Goal: Browse casually

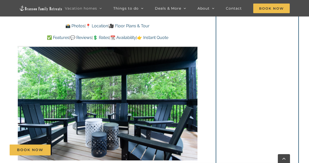
scroll to position [351, 0]
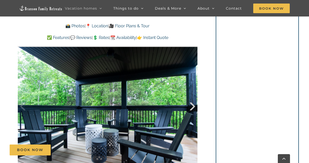
click at [190, 107] on div at bounding box center [187, 106] width 16 height 31
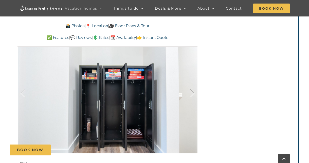
scroll to position [370, 0]
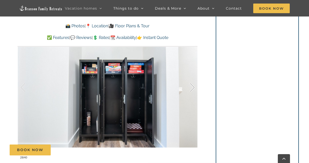
click at [193, 88] on div at bounding box center [187, 87] width 16 height 31
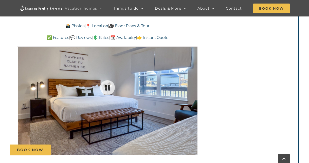
click at [193, 88] on div at bounding box center [108, 88] width 180 height 148
click at [191, 88] on div at bounding box center [187, 87] width 16 height 31
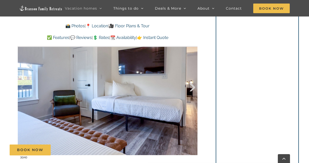
click at [191, 88] on div at bounding box center [187, 87] width 16 height 31
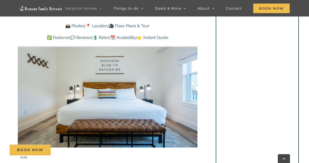
click at [191, 88] on div at bounding box center [187, 87] width 16 height 31
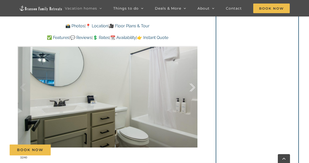
click at [191, 88] on div at bounding box center [187, 87] width 16 height 31
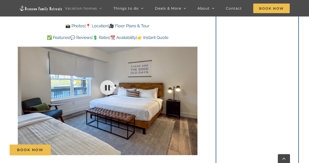
click at [191, 88] on div at bounding box center [108, 88] width 180 height 148
click at [191, 88] on div at bounding box center [187, 87] width 16 height 31
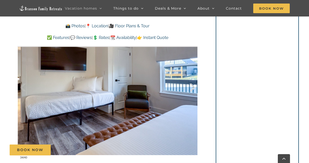
click at [191, 88] on div at bounding box center [187, 87] width 16 height 31
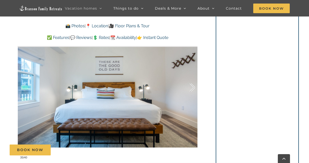
click at [191, 88] on div at bounding box center [187, 87] width 16 height 31
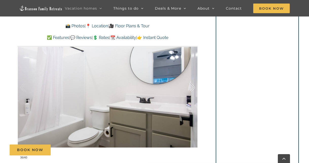
click at [191, 88] on div at bounding box center [187, 87] width 16 height 31
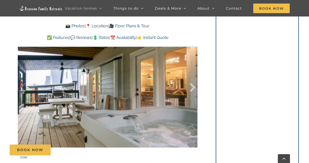
click at [190, 90] on div at bounding box center [187, 87] width 16 height 31
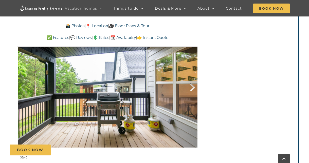
click at [190, 90] on div at bounding box center [187, 87] width 16 height 31
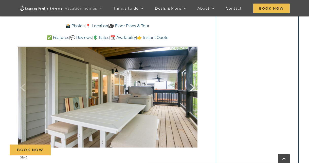
click at [190, 90] on div at bounding box center [187, 87] width 16 height 31
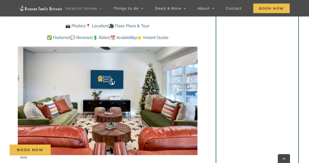
click at [190, 90] on div at bounding box center [187, 87] width 16 height 31
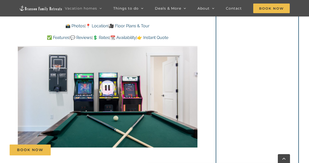
click at [190, 90] on div at bounding box center [108, 88] width 180 height 148
click at [191, 90] on div at bounding box center [187, 87] width 16 height 31
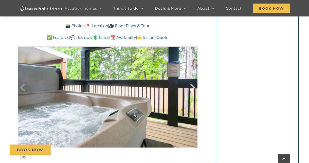
click at [191, 90] on div at bounding box center [187, 87] width 16 height 31
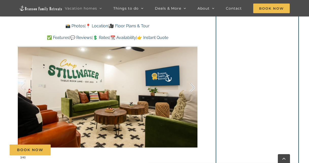
click at [193, 89] on div at bounding box center [187, 87] width 16 height 31
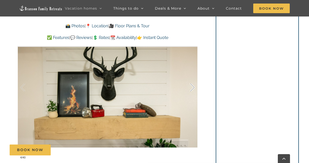
click at [193, 89] on div at bounding box center [187, 87] width 16 height 31
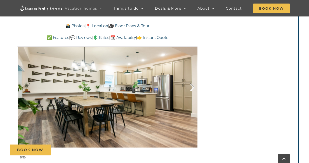
click at [193, 89] on div at bounding box center [187, 87] width 16 height 31
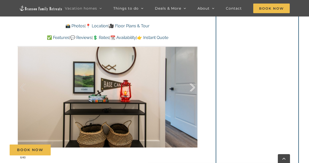
click at [193, 89] on div at bounding box center [187, 87] width 16 height 31
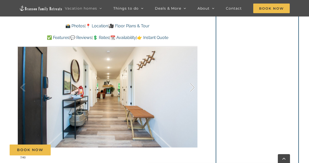
click at [193, 89] on div at bounding box center [187, 87] width 16 height 31
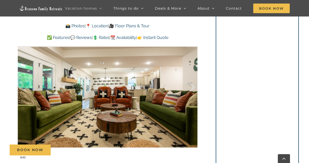
click at [193, 89] on div at bounding box center [187, 87] width 16 height 31
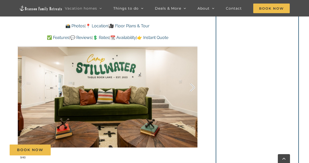
click at [193, 89] on div at bounding box center [187, 87] width 16 height 31
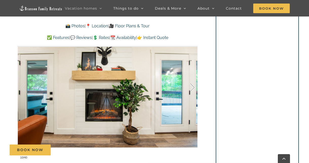
click at [193, 89] on div at bounding box center [187, 87] width 16 height 31
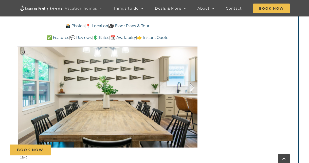
click at [193, 89] on div at bounding box center [187, 87] width 16 height 31
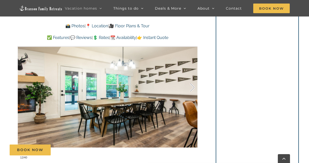
click at [193, 89] on div at bounding box center [187, 87] width 16 height 31
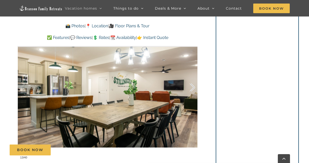
click at [193, 89] on div at bounding box center [187, 87] width 16 height 31
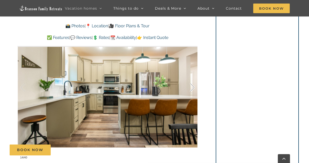
click at [193, 89] on div at bounding box center [187, 87] width 16 height 31
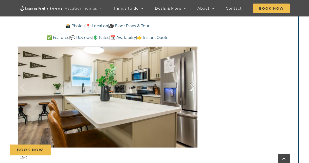
click at [193, 89] on div at bounding box center [187, 87] width 16 height 31
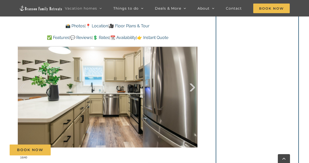
click at [193, 89] on div at bounding box center [187, 87] width 16 height 31
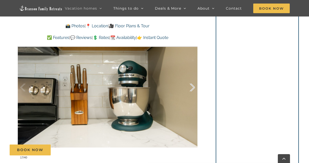
click at [193, 89] on div at bounding box center [187, 87] width 16 height 31
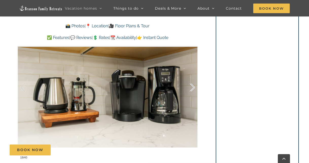
click at [193, 89] on div at bounding box center [187, 87] width 16 height 31
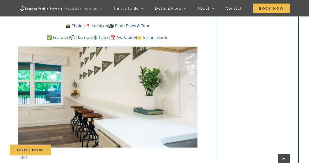
click at [193, 89] on div at bounding box center [187, 87] width 16 height 31
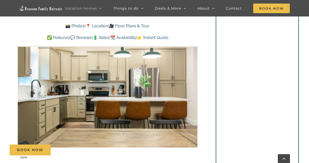
click at [193, 89] on div at bounding box center [187, 87] width 16 height 31
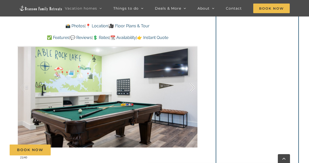
click at [193, 89] on div at bounding box center [187, 87] width 16 height 31
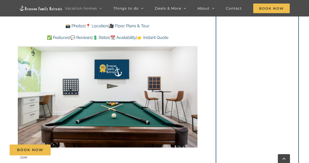
click at [193, 89] on div at bounding box center [187, 87] width 16 height 31
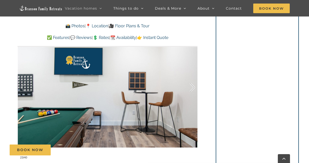
click at [193, 89] on div at bounding box center [187, 87] width 16 height 31
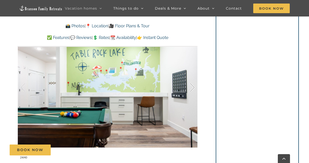
click at [193, 89] on div at bounding box center [187, 87] width 16 height 31
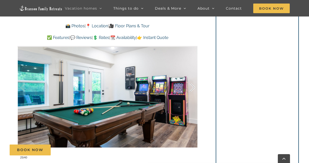
click at [193, 89] on div at bounding box center [187, 87] width 16 height 31
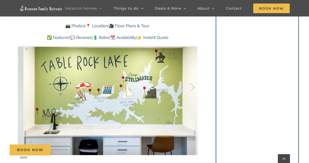
click at [192, 87] on div at bounding box center [187, 87] width 16 height 31
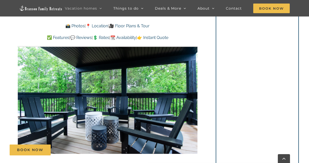
scroll to position [367, 0]
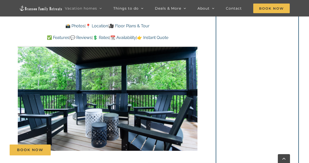
click at [298, 87] on section "Instant quote" at bounding box center [257, 62] width 83 height 242
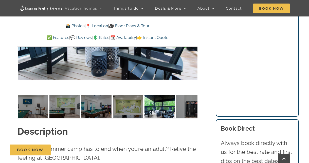
scroll to position [432, 0]
